Goal: Task Accomplishment & Management: Complete application form

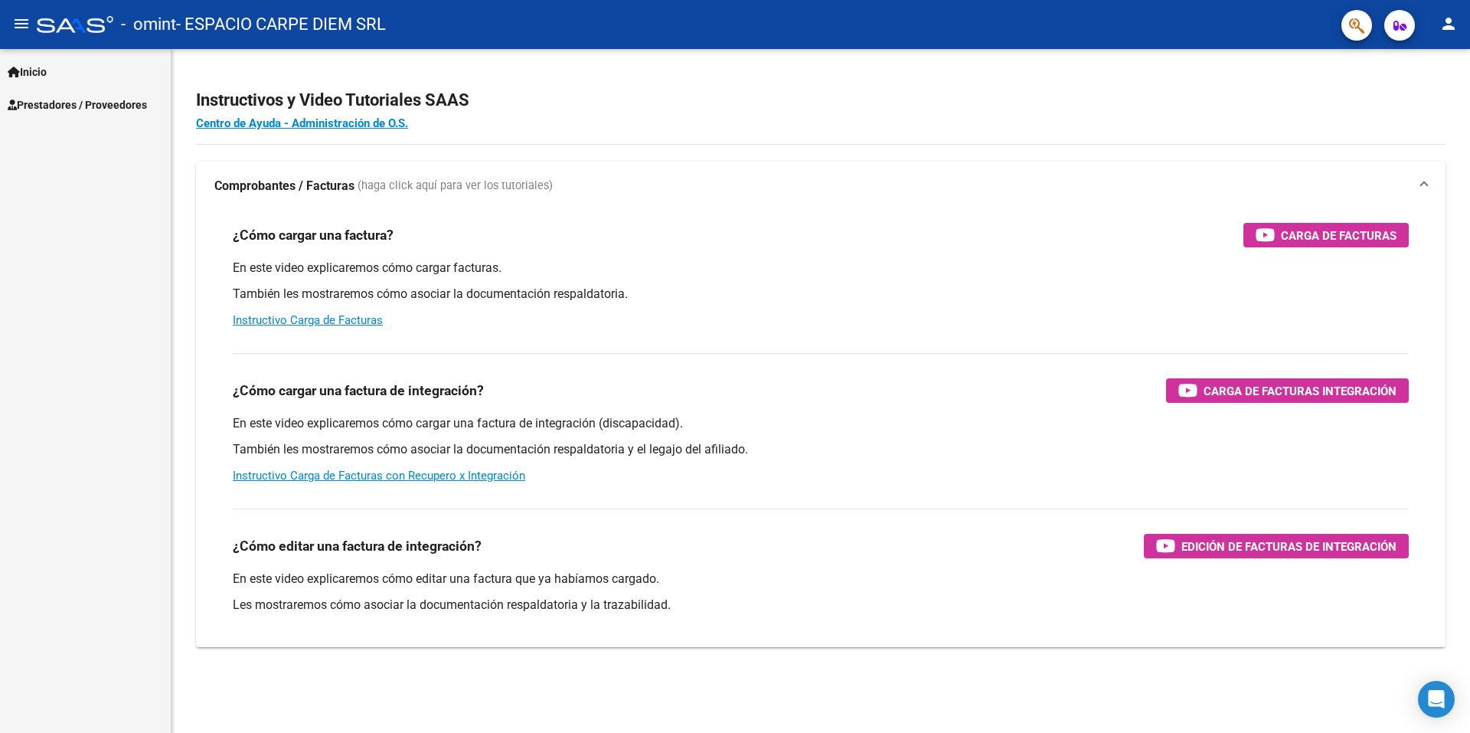
click at [126, 104] on span "Prestadores / Proveedores" at bounding box center [77, 104] width 139 height 17
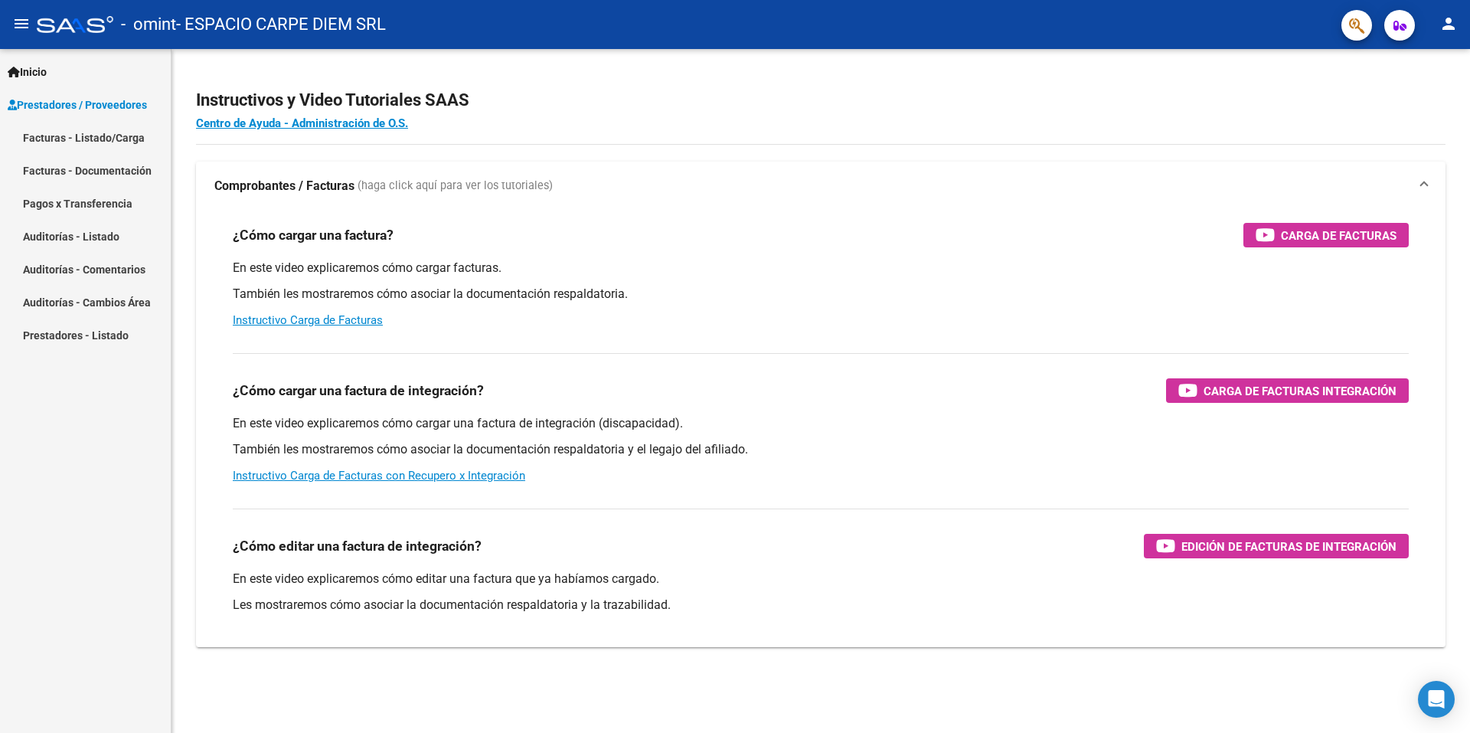
click at [127, 270] on link "Auditorías - Comentarios" at bounding box center [85, 269] width 171 height 33
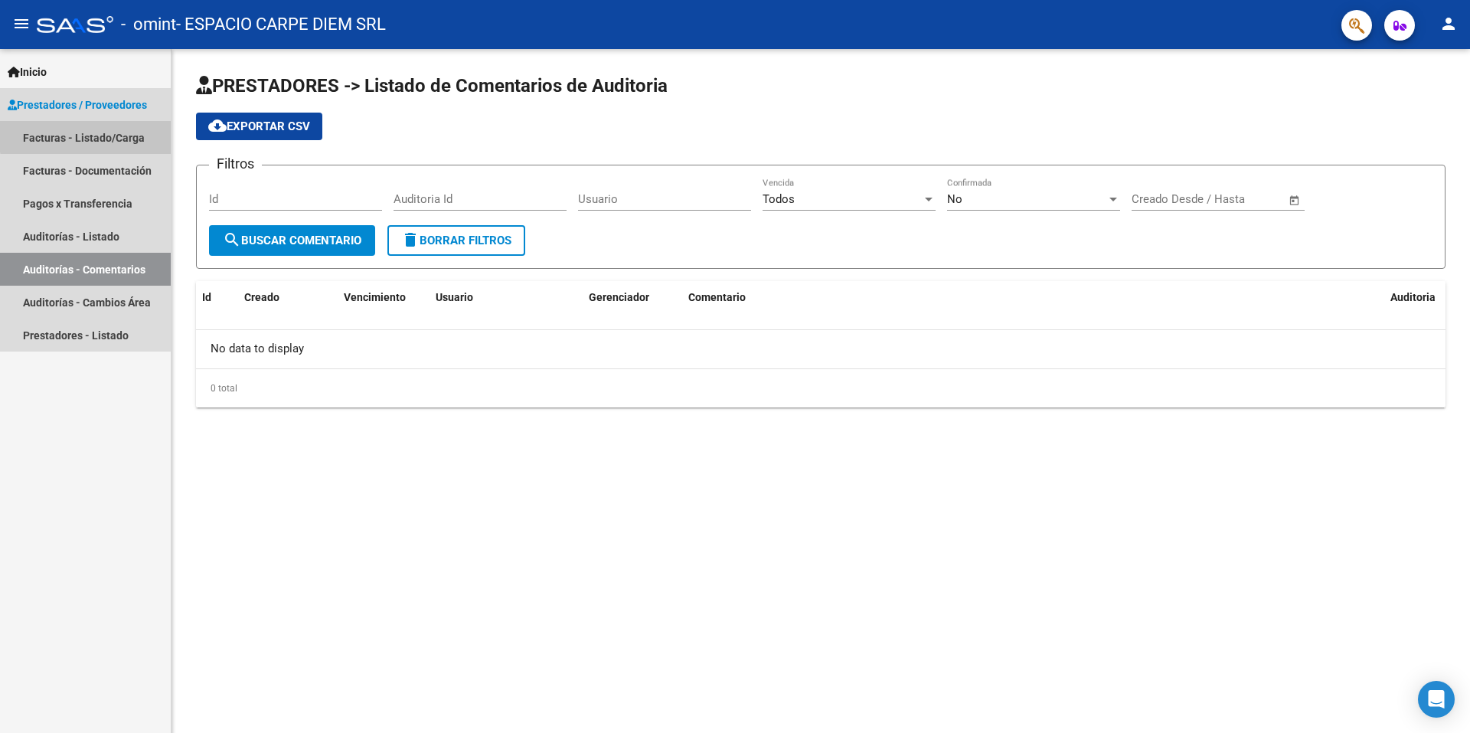
click at [126, 133] on link "Facturas - Listado/Carga" at bounding box center [85, 137] width 171 height 33
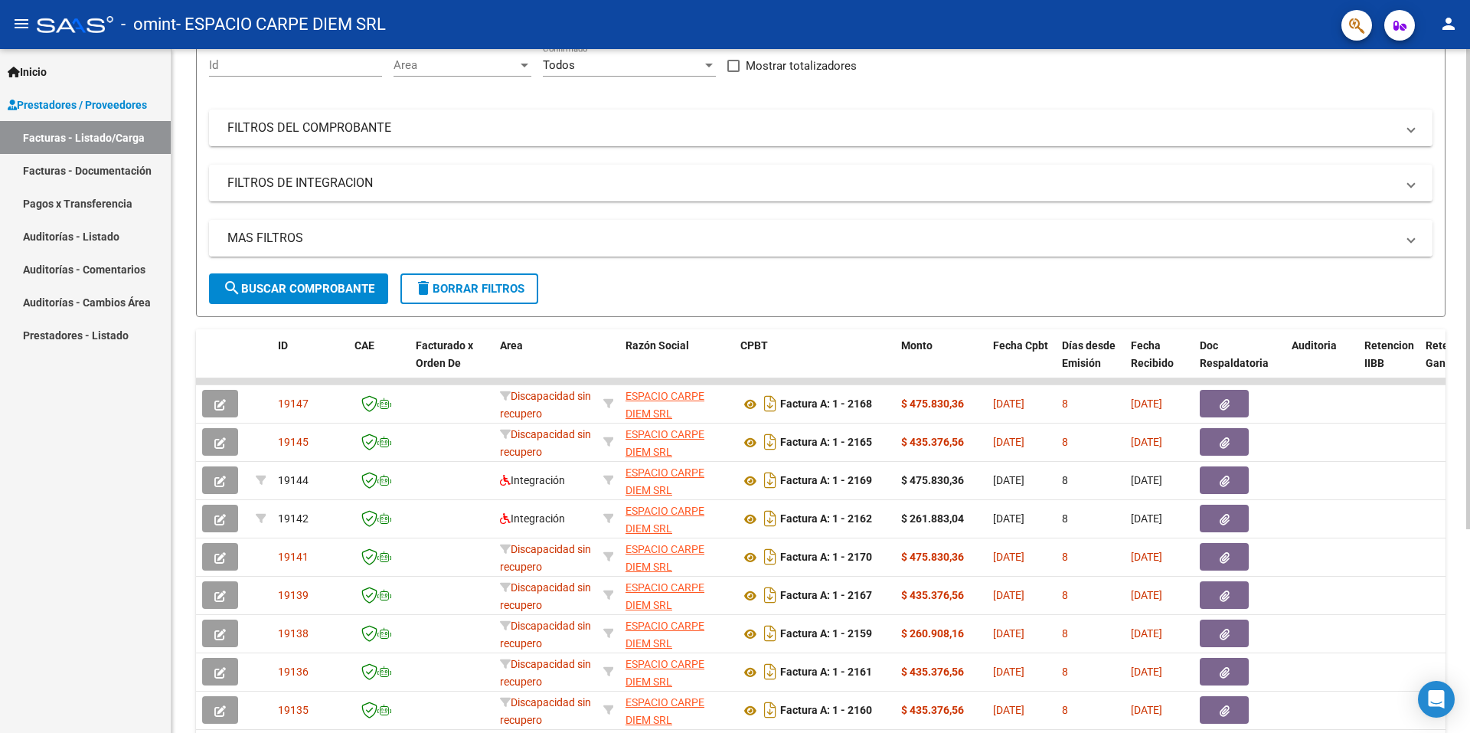
scroll to position [153, 0]
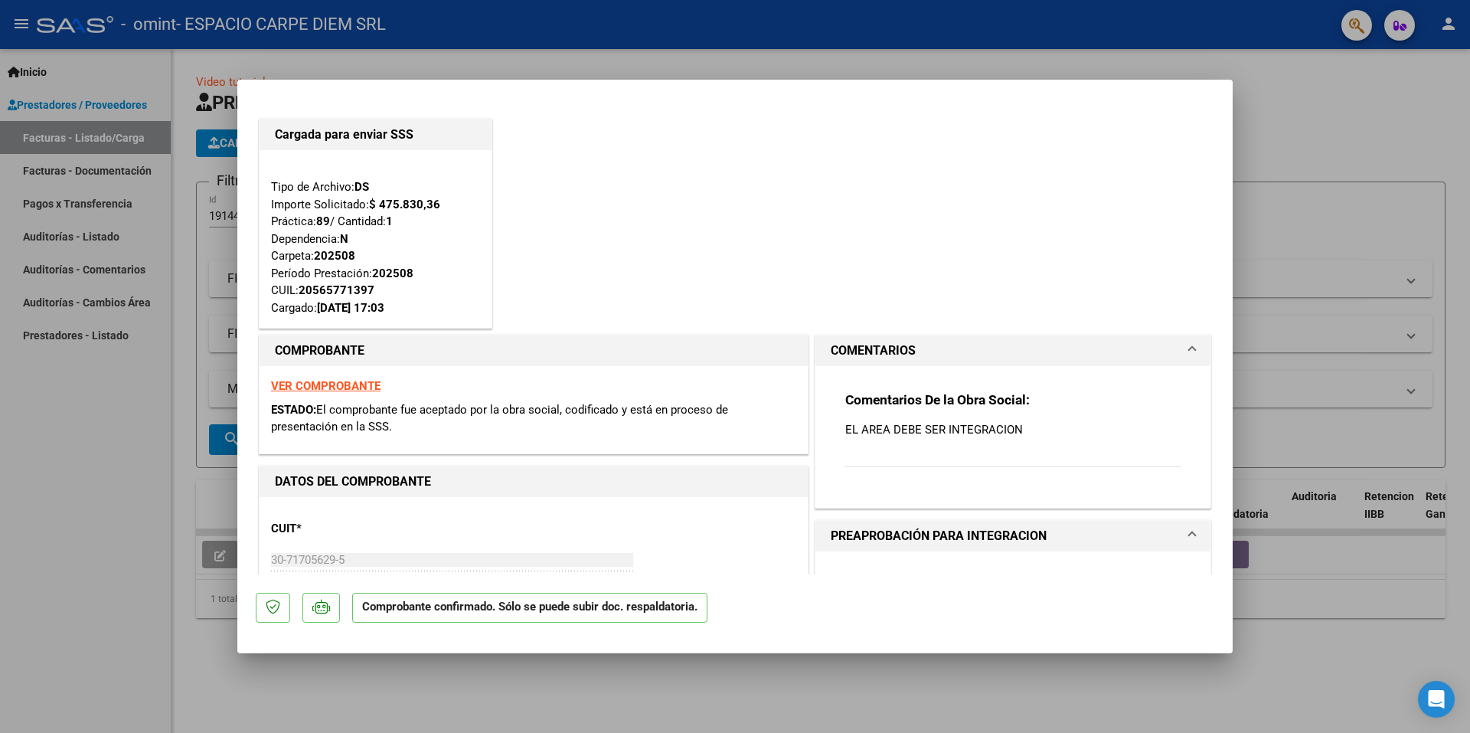
click at [1347, 151] on div at bounding box center [735, 366] width 1470 height 733
type input "$ 0,00"
